Goal: Information Seeking & Learning: Find specific fact

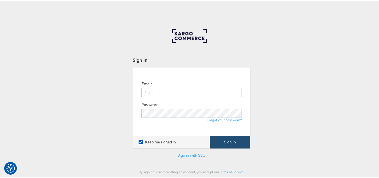
type input "shravan.kumar@kargo.com"
click at [239, 137] on button "Sign In" at bounding box center [230, 141] width 40 height 13
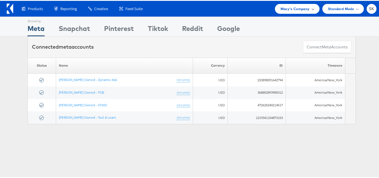
click at [291, 12] on div "Macy's Company" at bounding box center [297, 8] width 45 height 10
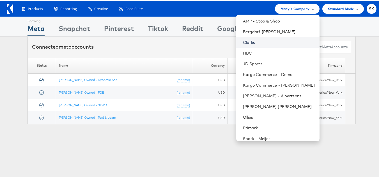
scroll to position [80, 0]
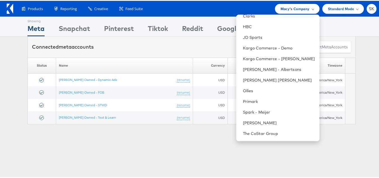
click at [256, 140] on div "Showing Meta Showing Snapchat Showing Pinterest Showing Tiktok Showing Reddit S…" at bounding box center [192, 156] width 384 height 281
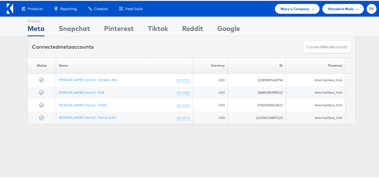
click at [256, 135] on div "Showing Meta Showing Snapchat Showing Pinterest Showing Tiktok Showing Reddit S…" at bounding box center [192, 156] width 384 height 281
click at [287, 11] on div "Macy's Company" at bounding box center [297, 8] width 45 height 10
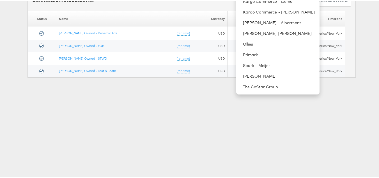
scroll to position [6, 0]
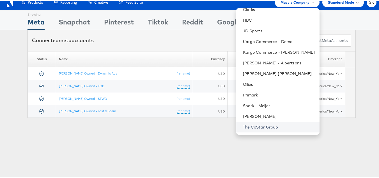
click at [253, 127] on link "The CoStar Group" at bounding box center [279, 126] width 72 height 6
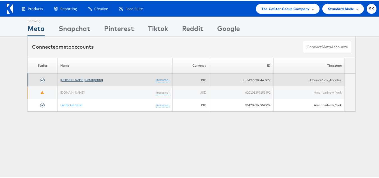
click at [86, 79] on link "Apartments.com Retargeting" at bounding box center [81, 79] width 43 height 4
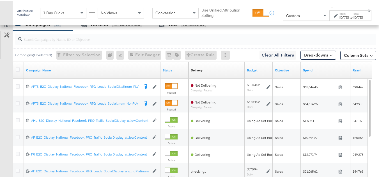
click at [291, 12] on div "Custom" at bounding box center [307, 15] width 46 height 10
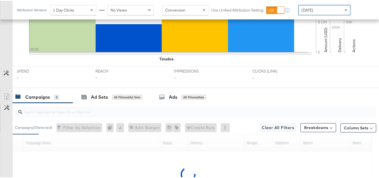
scroll to position [225, 0]
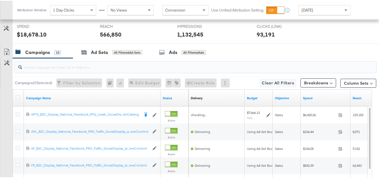
click at [39, 69] on input "search" at bounding box center [183, 63] width 322 height 11
paste input "APTS_B2C_Display_National_Facebook_RTG_Leads_SocialDisplay_Retargeting_Diamond_…"
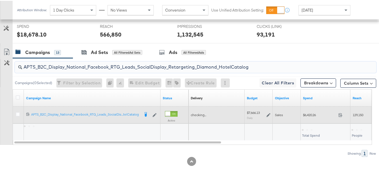
click at [312, 118] on div "$6,420.26 6420.26" at bounding box center [326, 114] width 50 height 9
copy div "$6,420.26"
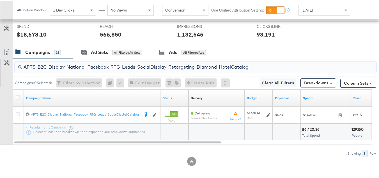
click at [125, 69] on input "APTS_B2C_Display_National_Facebook_RTG_Leads_SocialDisplay_Retargeting_Diamond_…" at bounding box center [183, 63] width 322 height 11
paste input "alwayson_Retargeting_DARE24_DiamondPlatinum"
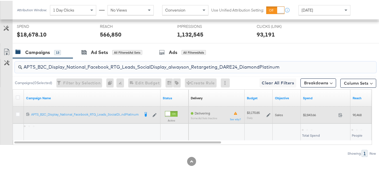
type input "APTS_B2C_Display_National_Facebook_RTG_Leads_SocialDisplay_alwayson_Retargeting…"
click at [312, 118] on div "$2,843.66 2843.66" at bounding box center [326, 114] width 50 height 9
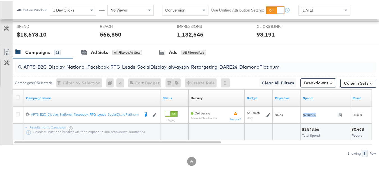
copy div "$2,843.66"
click at [104, 58] on div "Ad Sets All Filtered Ad Sets" at bounding box center [112, 51] width 78 height 12
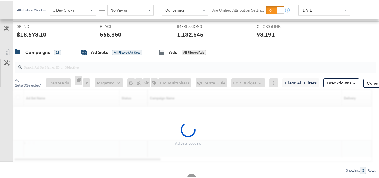
click at [58, 54] on div "13" at bounding box center [57, 51] width 7 height 5
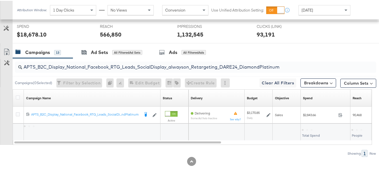
click at [70, 69] on input "APTS_B2C_Display_National_Facebook_RTG_Leads_SocialDisplay_alwayson_Retargeting…" at bounding box center [183, 63] width 322 height 11
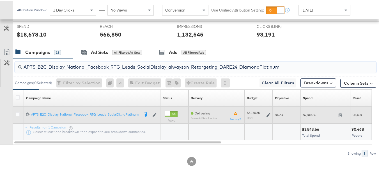
paste input "FR_B2C_Display_National_Facebook_RTG_Leads_SocialDisplay_alwayson_Retargeting_FR"
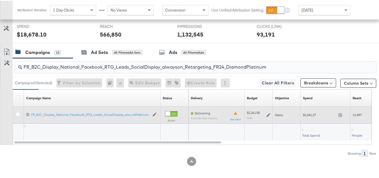
type input "FR_B2C_Display_National_Facebook_RTG_Leads_SocialDisplay_alwayson_Retargeting_F…"
click at [314, 116] on span "$1,041.27" at bounding box center [319, 114] width 33 height 4
copy div "$1,041.27"
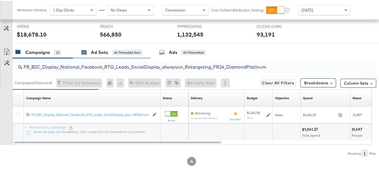
click at [98, 55] on div "Ad Sets" at bounding box center [99, 51] width 17 height 6
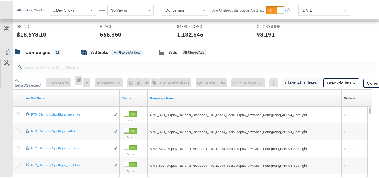
click at [61, 54] on div "13" at bounding box center [57, 51] width 7 height 5
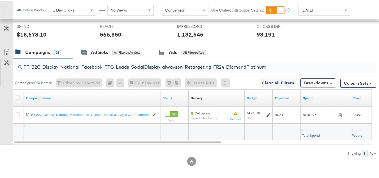
click at [89, 69] on input "FR_B2C_Display_National_Facebook_RTG_Leads_SocialDisplay_alwayson_Retargeting_F…" at bounding box center [183, 63] width 322 height 11
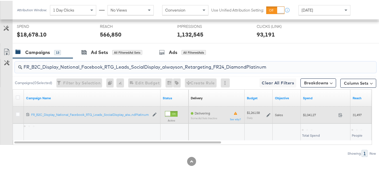
paste input "AF_B2C_Display_National_Facebook_RTG_Leads_SocialDisplay_alwayson_Retargeting_AF"
click at [309, 116] on span "$329.51" at bounding box center [319, 114] width 33 height 4
copy div "$329.51"
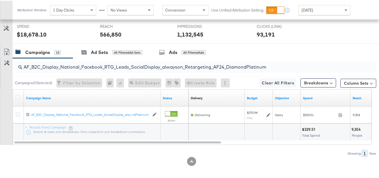
click at [106, 69] on input "AF_B2C_Display_National_Facebook_RTG_Leads_SocialDisplay_alwayson_Retargeting_A…" at bounding box center [183, 63] width 322 height 11
paste input "HL_B2C_Display_National_Facebook_RTG_Leads_SocialDisplay_alwayson_Retargeting_A…"
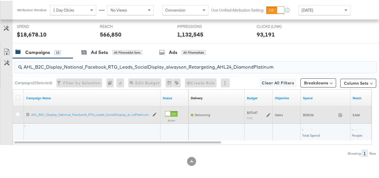
click at [302, 118] on div "$330.56 330.56" at bounding box center [326, 114] width 50 height 9
copy div "$330.56"
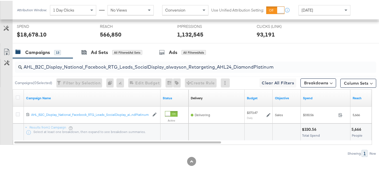
click at [73, 72] on div "AHL_B2C_Display_National_Facebook_RTG_Leads_SocialDisplay_alwayson_Retargeting_…" at bounding box center [196, 66] width 362 height 11
paste input "PTS_B2C_Display_National_Facebook_PRO_Traffic_SocialDisplay_alwayson_ASC_DARE24…"
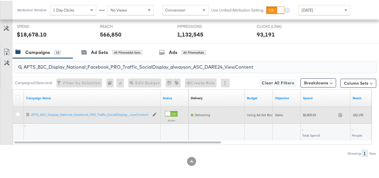
click at [307, 116] on span "$2,800.33" at bounding box center [319, 114] width 33 height 4
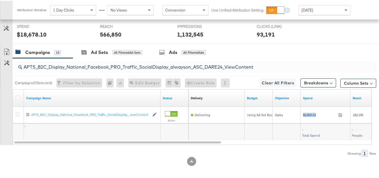
copy div "$2,800.33"
click at [100, 69] on input "APTS_B2C_Display_National_Facebook_PRO_Traffic_SocialDisplay_alwayson_ASC_DARE2…" at bounding box center [183, 63] width 322 height 11
paste input "Leads_SocialDisplay_alwayson_ASC_DARE24_Purchase"
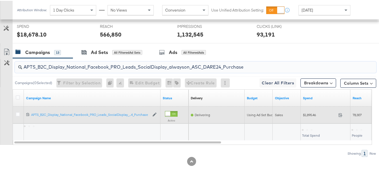
click at [311, 118] on div "$1,895.46 1895.46" at bounding box center [326, 114] width 50 height 9
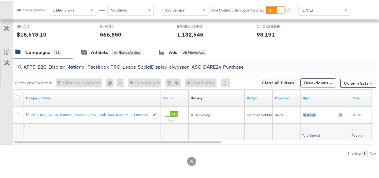
copy div "$1,895.46"
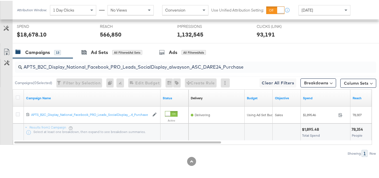
click at [103, 72] on div "APTS_B2C_Display_National_Facebook_PRO_Leads_SocialDisplay_alwayson_ASC_DARE24_…" at bounding box center [196, 66] width 362 height 11
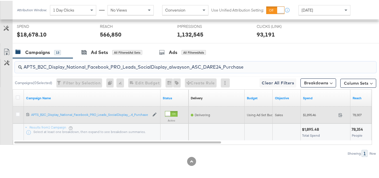
paste input "F_B2C_Display_National_Facebook_PRO_Traffic_SocialDisplay_alwayson_ASC_AF24_Vie…"
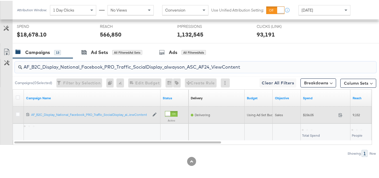
click at [319, 122] on div "$156.05 156.05" at bounding box center [326, 114] width 50 height 17
click at [308, 116] on span "$156.05" at bounding box center [319, 114] width 33 height 4
copy div "$156.05"
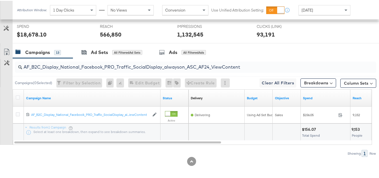
click at [96, 66] on div "AF_B2C_Display_National_Facebook_PRO_Traffic_SocialDisplay_alwayson_ASC_AF24_Vi…" at bounding box center [195, 66] width 364 height 18
click at [96, 69] on input "AF_B2C_Display_National_Facebook_PRO_Traffic_SocialDisplay_alwayson_ASC_AF24_Vi…" at bounding box center [183, 63] width 322 height 11
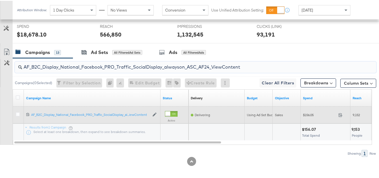
paste input "FR_B2C_Display_National_Facebook_PRO_Traffic_SocialDisplay_alwayson_ASC_FR"
click at [304, 118] on div "$832.39 832.39" at bounding box center [326, 114] width 50 height 9
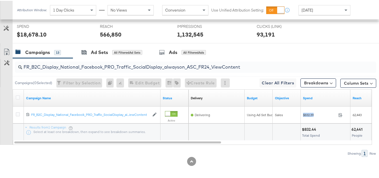
copy div "$832.39"
click at [107, 69] on input "FR_B2C_Display_National_Facebook_PRO_Traffic_SocialDisplay_alwayson_ASC_FR24_Vi…" at bounding box center [183, 63] width 322 height 11
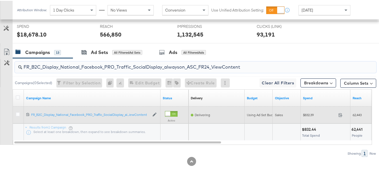
paste input "AHL_B2C_Display_National_Facebook_PRO_Traffic_SocialDisplay_alwayson_ASC_AHL"
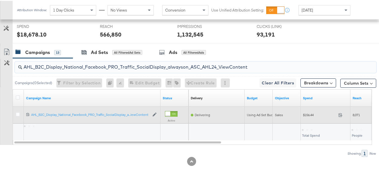
type input "AHL_B2C_Display_National_Facebook_PRO_Traffic_SocialDisplay_alwayson_ASC_AHL24_…"
click at [308, 116] on span "$156.44" at bounding box center [319, 114] width 33 height 4
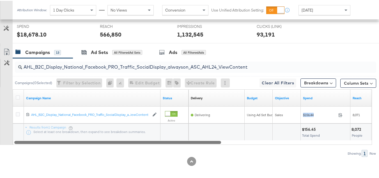
copy div "$156.44"
click at [226, 143] on div at bounding box center [193, 141] width 360 height 5
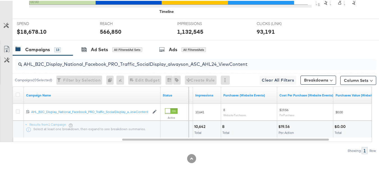
scroll to position [0, 0]
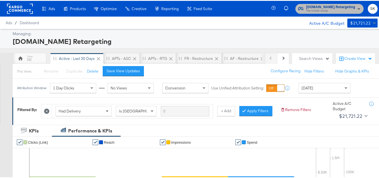
click at [319, 13] on button "[DOMAIN_NAME] Retargeting The CoStar Group" at bounding box center [330, 8] width 68 height 10
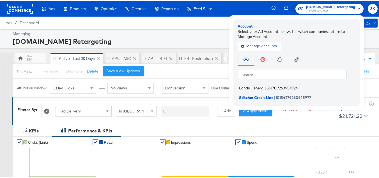
click at [258, 88] on span "Lands General" at bounding box center [251, 87] width 25 height 4
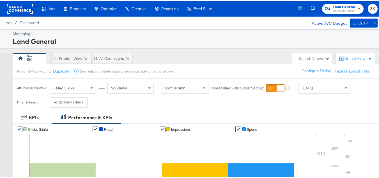
scroll to position [231, 0]
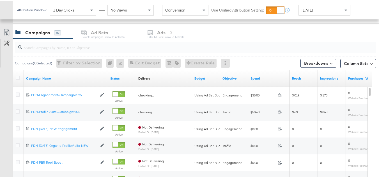
click at [45, 51] on div at bounding box center [196, 46] width 362 height 11
paste input "B2C_LAND_KC_RT_Sig_24"
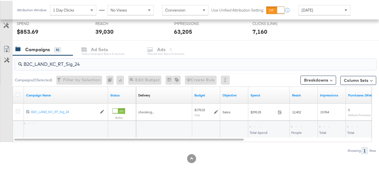
scroll to position [215, 0]
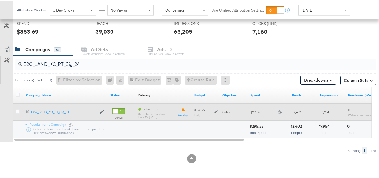
click at [256, 113] on div "$295.25 295.25" at bounding box center [270, 111] width 42 height 9
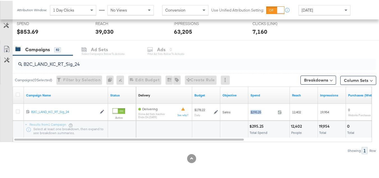
copy div "$295.25"
click at [99, 66] on input "B2C_LAND_KC_RT_Sig_24" at bounding box center [183, 61] width 322 height 11
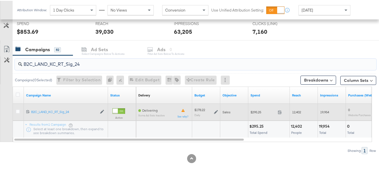
paste input "B_Ecommerce_KC_Retargeting_LW&LOA_Traffic"
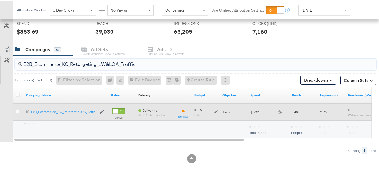
click at [255, 110] on span "$12.36" at bounding box center [263, 111] width 25 height 4
copy div "$12.36"
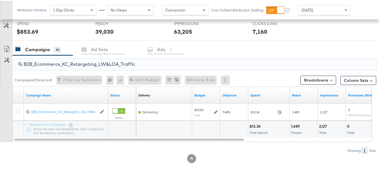
click at [116, 66] on input "B2B_Ecommerce_KC_Retargeting_LW&LOA_Traffic" at bounding box center [183, 61] width 322 height 11
paste input "KC_Retargeting_Prospects & Clients_Conversions"
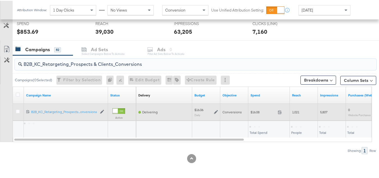
click at [256, 112] on span "$16.08" at bounding box center [263, 111] width 25 height 4
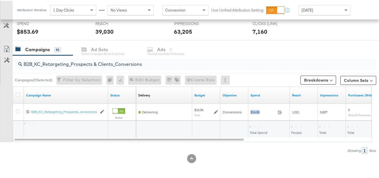
copy div "$16.08"
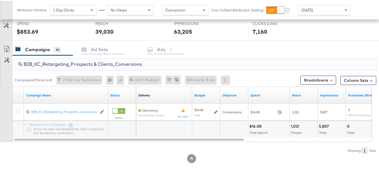
click at [94, 65] on input "B2B_KC_Retargeting_Prospects & Clients_Conversions" at bounding box center [183, 61] width 322 height 11
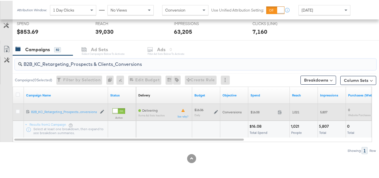
paste input "C_LAND_KC_Pros_Sig"
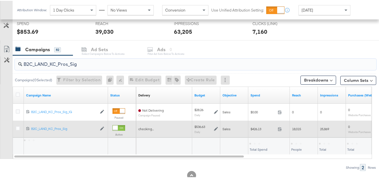
type input "B2C_LAND_KC_Pros_Sig"
click at [256, 130] on span "$426.13" at bounding box center [263, 128] width 25 height 4
copy div "$426.13"
